Goal: Task Accomplishment & Management: Use online tool/utility

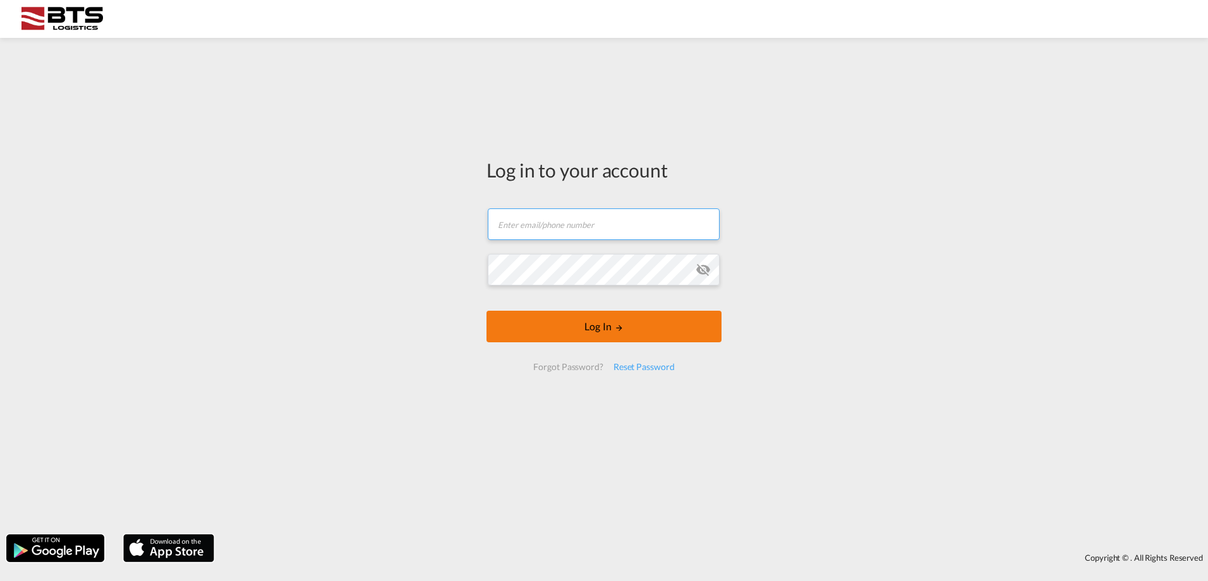
type input "[DOMAIN_NAME][EMAIL_ADDRESS][DOMAIN_NAME]"
click at [545, 328] on button "Log In" at bounding box center [603, 327] width 235 height 32
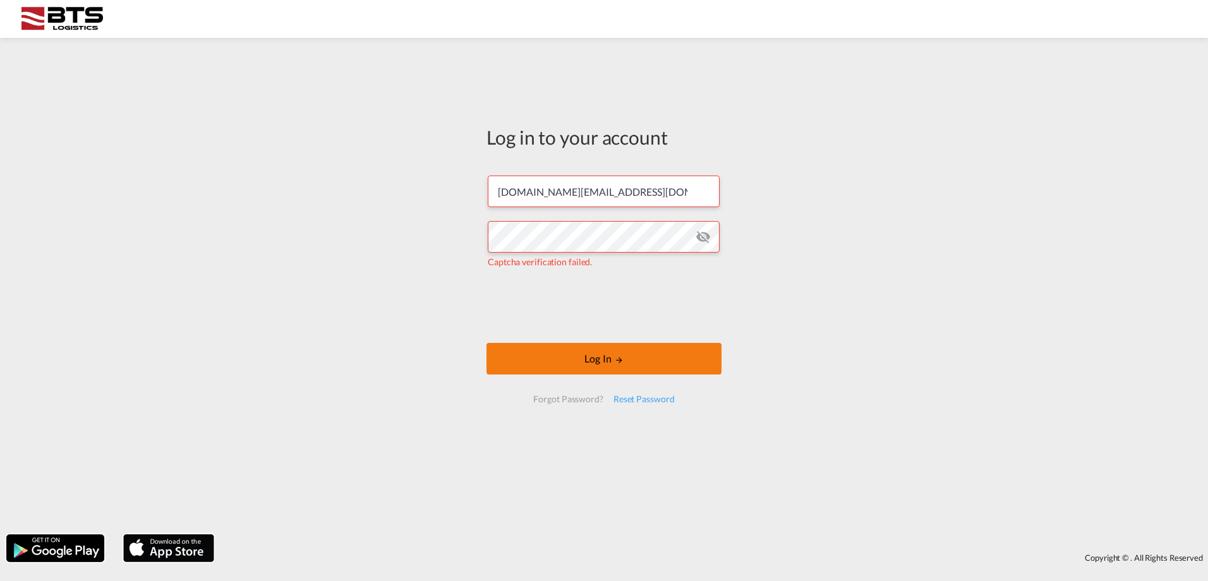
click at [575, 356] on button "Log In" at bounding box center [603, 359] width 235 height 32
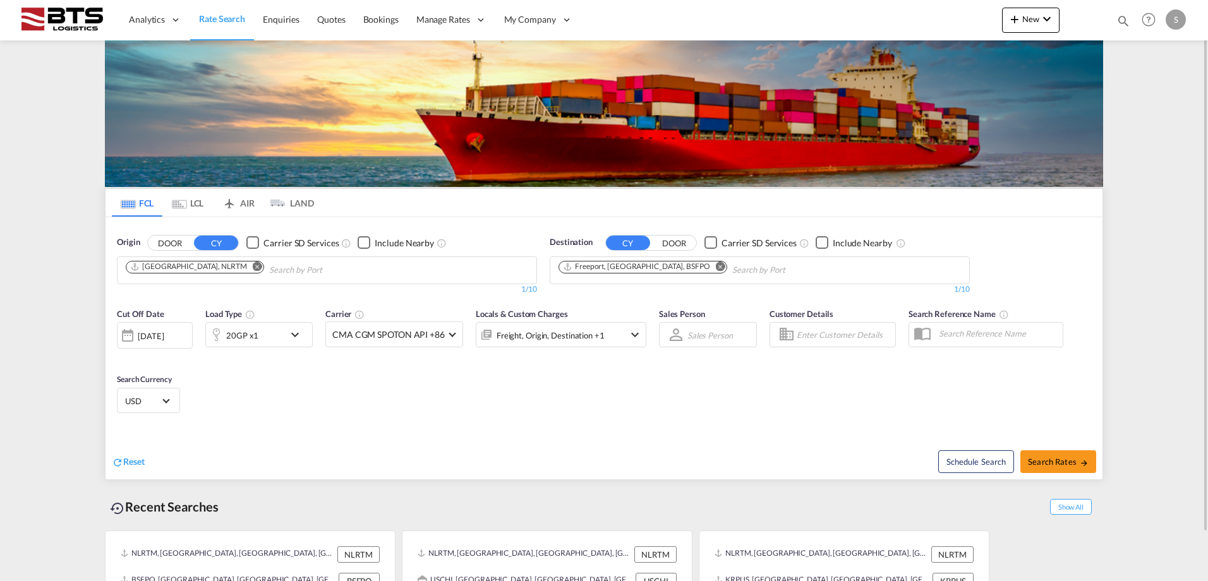
click at [1037, 33] on md-menu "New Rates Ratecard Ratesheet Quote Bookings" at bounding box center [1030, 24] width 57 height 32
click at [1039, 22] on md-icon "icon-chevron-down" at bounding box center [1046, 18] width 15 height 15
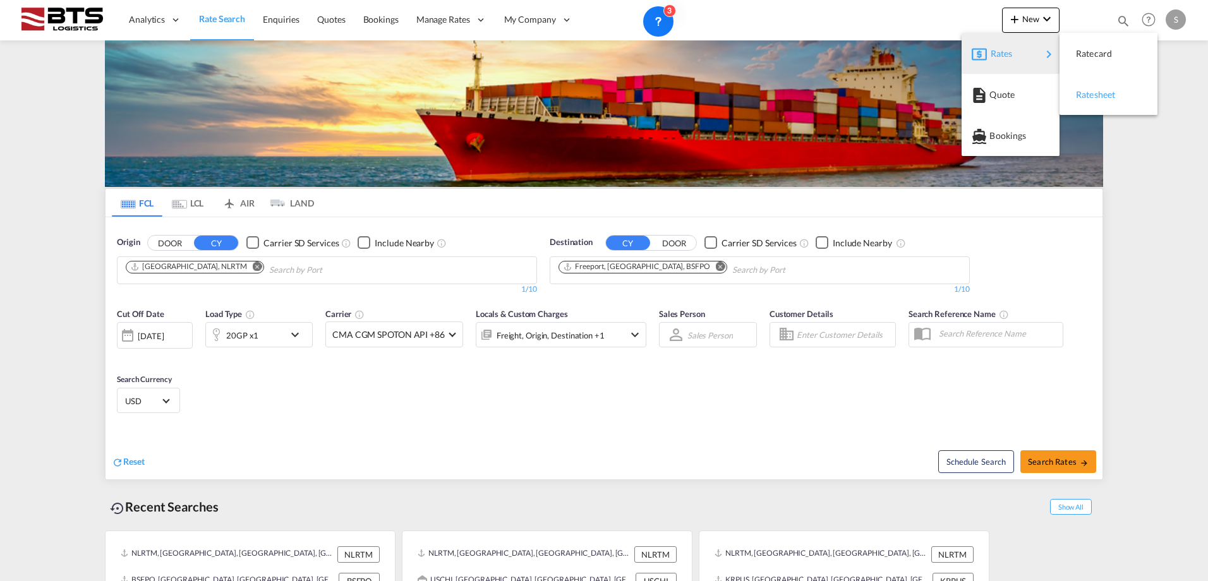
click at [1097, 87] on div "Ratesheet" at bounding box center [1099, 95] width 47 height 32
